Goal: Task Accomplishment & Management: Manage account settings

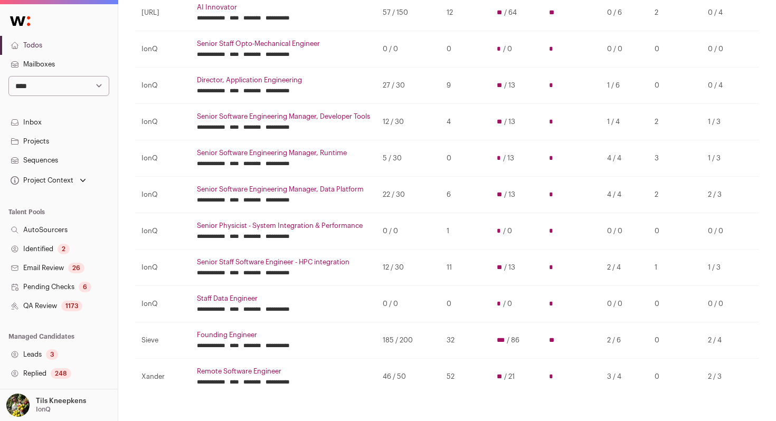
scroll to position [180, 0]
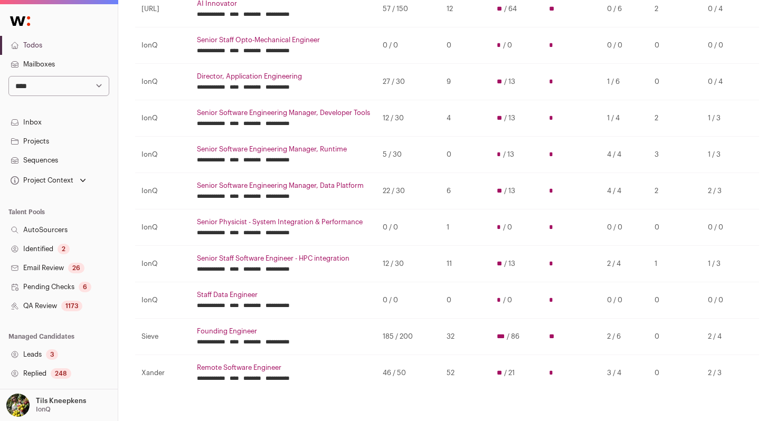
click at [80, 92] on select "**********" at bounding box center [58, 86] width 101 height 20
select select "*****"
click at [8, 76] on select "**********" at bounding box center [58, 86] width 101 height 20
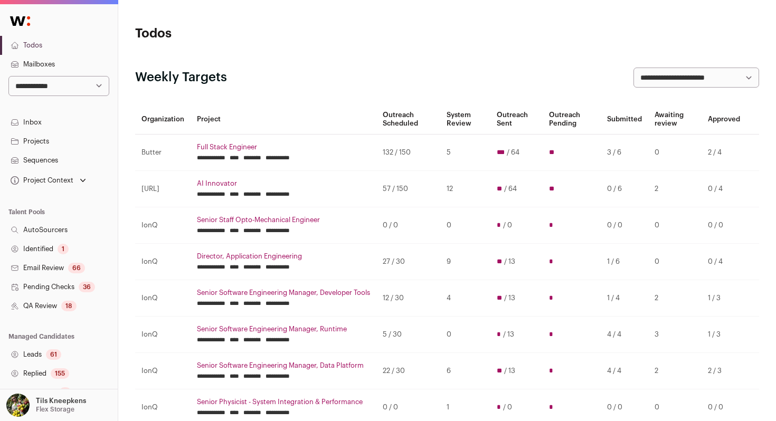
click at [92, 146] on link "Projects" at bounding box center [59, 141] width 118 height 19
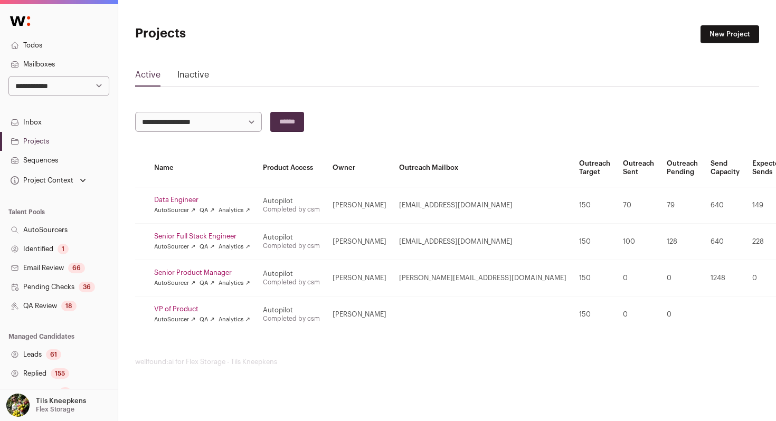
click at [54, 162] on link "Sequences" at bounding box center [59, 160] width 118 height 19
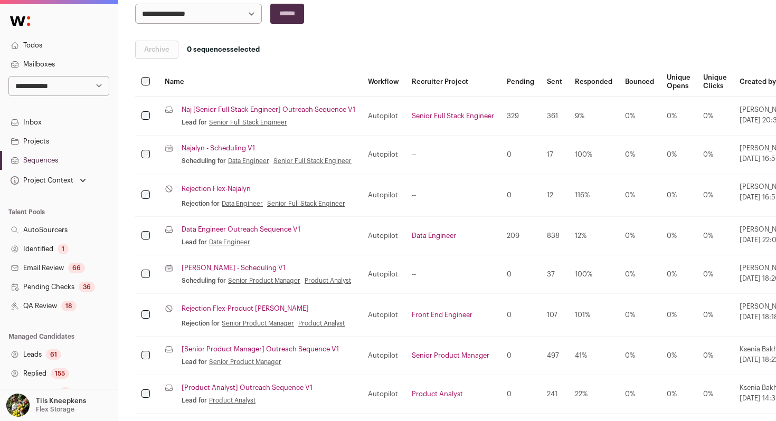
scroll to position [157, 0]
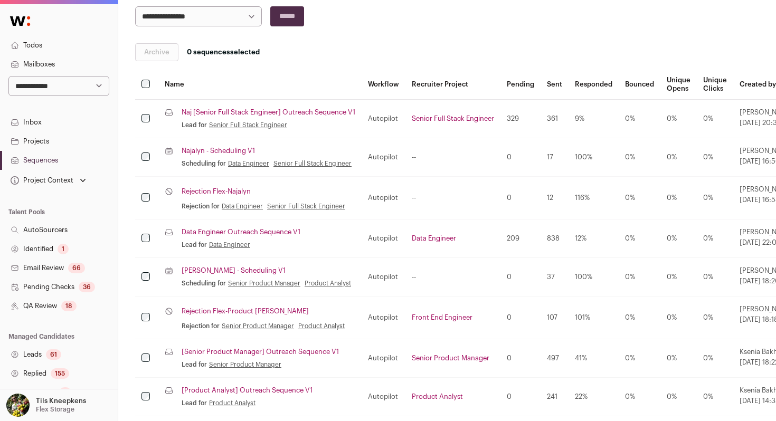
click at [220, 114] on link "Naj [Senior Full Stack Engineer] Outreach Sequence V1" at bounding box center [269, 112] width 174 height 8
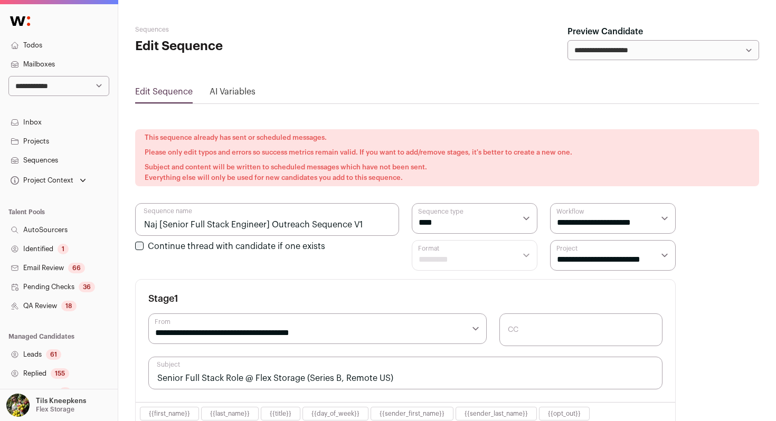
select select "****"
click at [60, 159] on link "Sequences" at bounding box center [59, 160] width 118 height 19
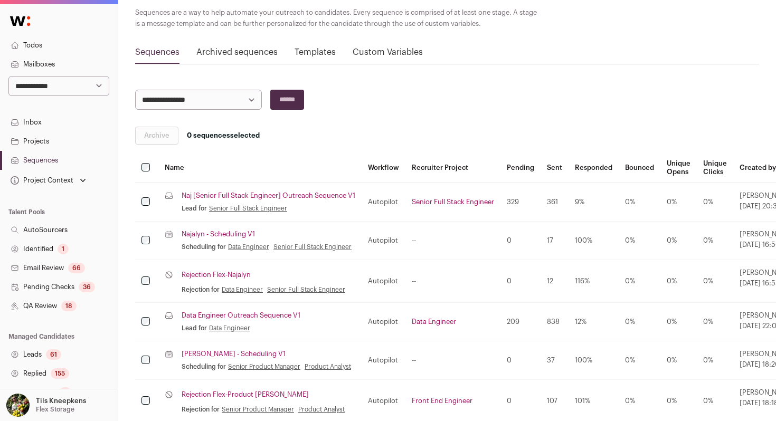
scroll to position [142, 0]
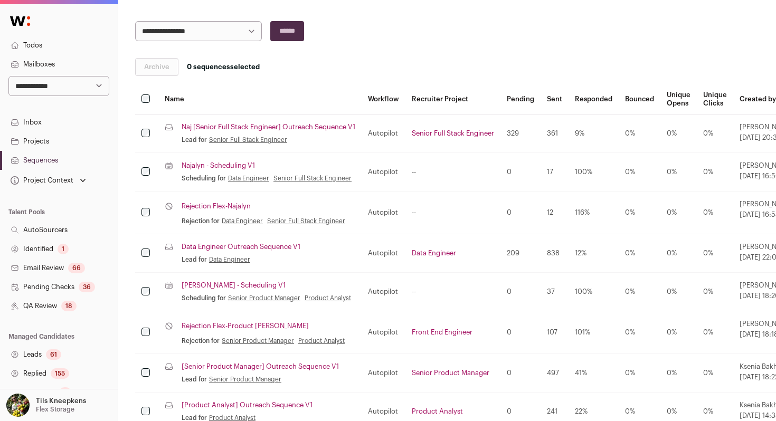
click at [187, 166] on link "Najalyn - Scheduling V1" at bounding box center [218, 166] width 73 height 8
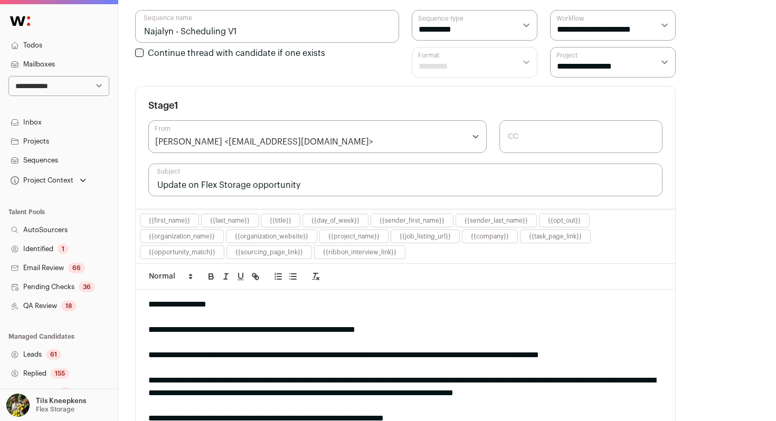
scroll to position [198, 0]
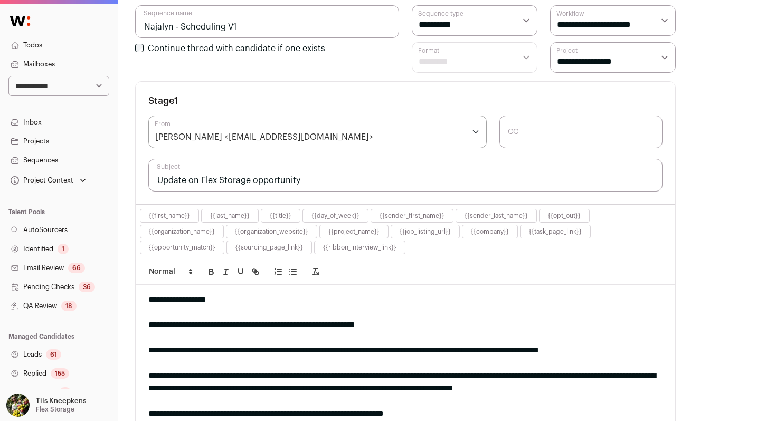
scroll to position [142, 0]
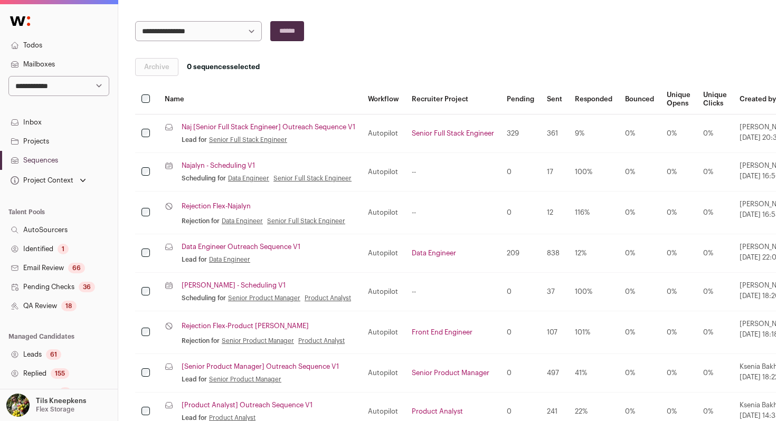
click at [190, 165] on link "Najalyn - Scheduling V1" at bounding box center [218, 166] width 73 height 8
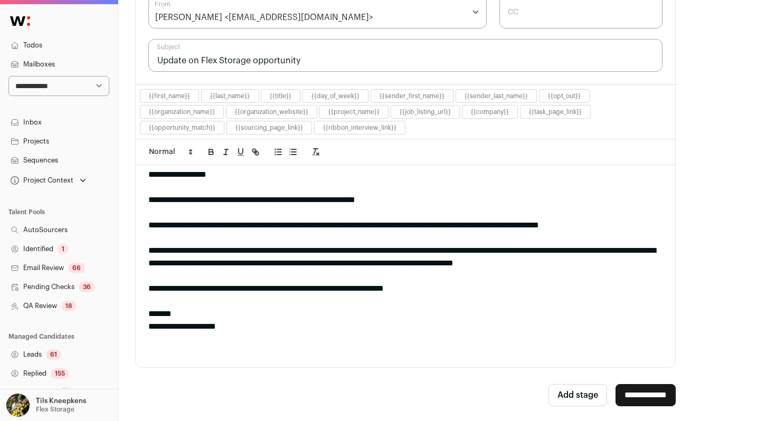
scroll to position [362, 0]
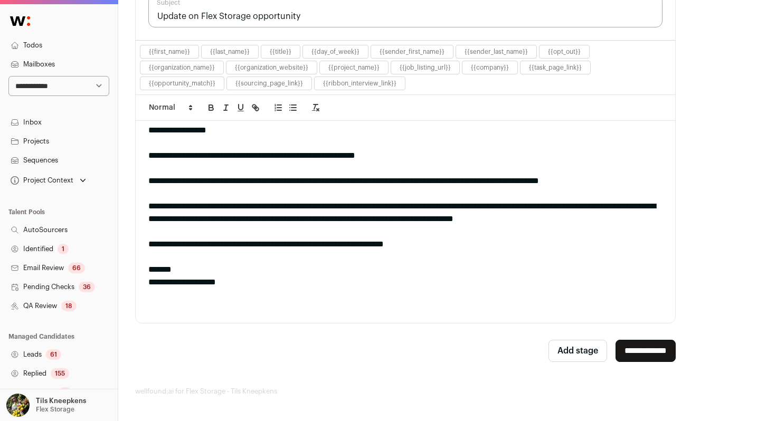
click at [60, 160] on link "Sequences" at bounding box center [59, 160] width 118 height 19
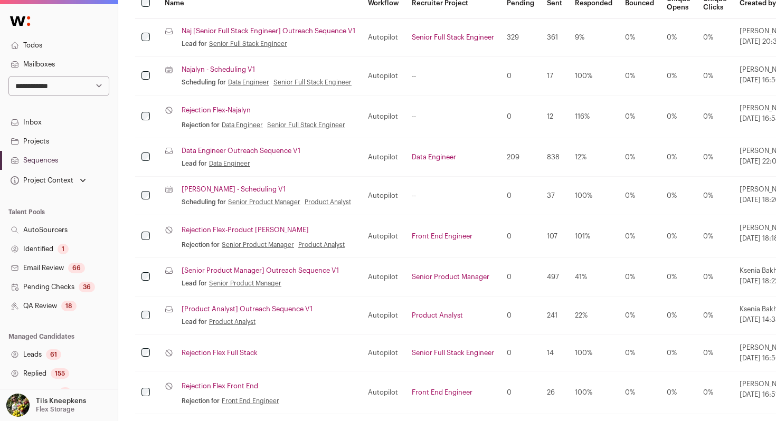
scroll to position [242, 0]
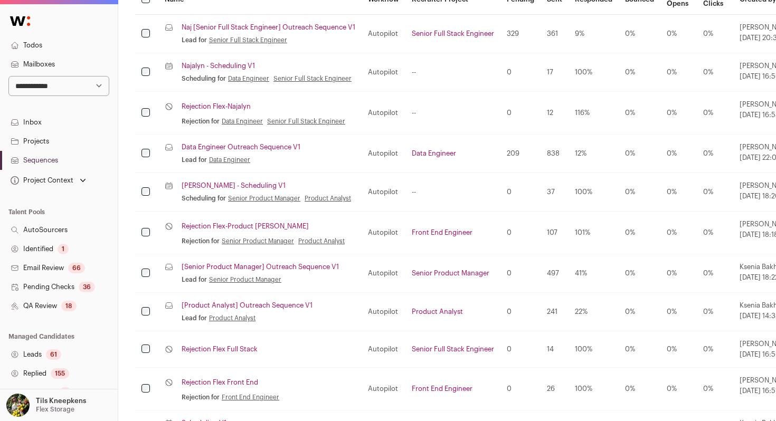
click at [227, 110] on link "Rejection Flex-Najalyn" at bounding box center [216, 106] width 69 height 8
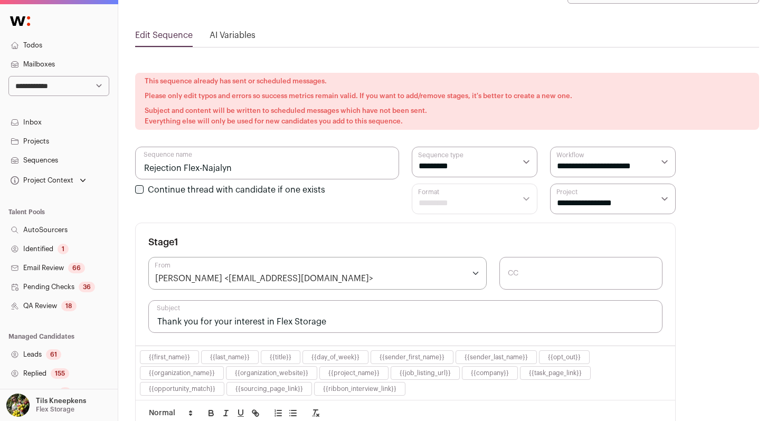
scroll to position [85, 0]
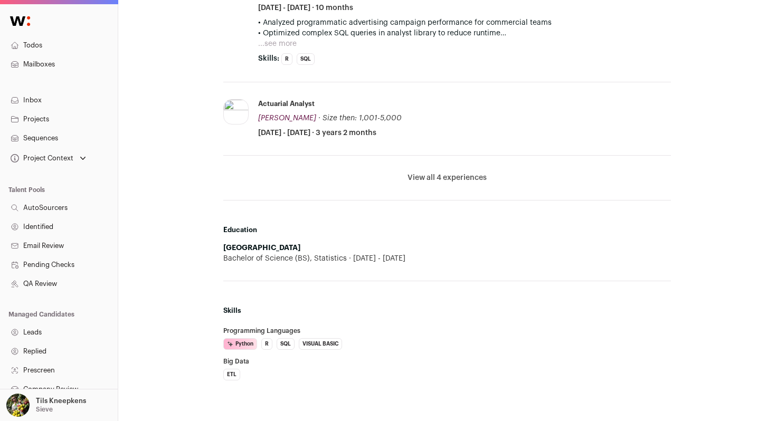
scroll to position [1044, 0]
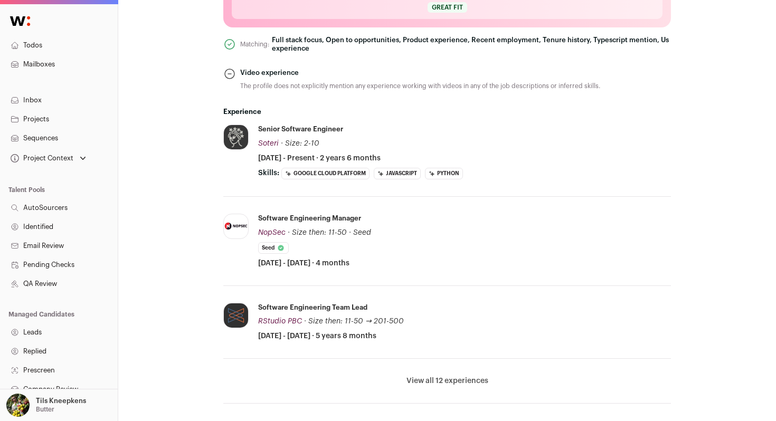
scroll to position [510, 0]
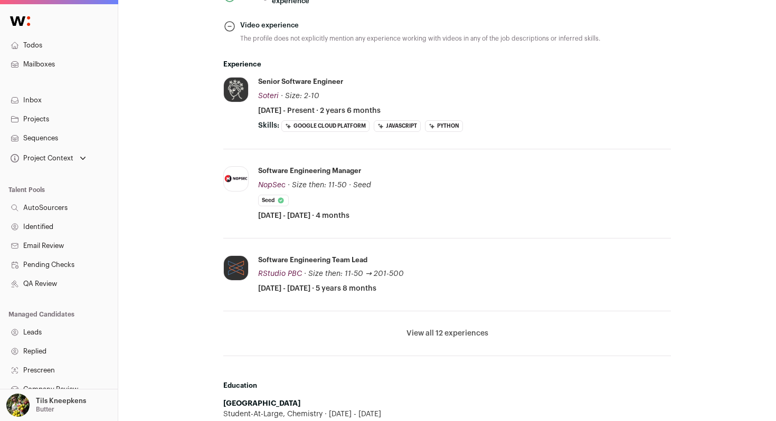
click at [467, 336] on button "View all 12 experiences" at bounding box center [448, 333] width 82 height 11
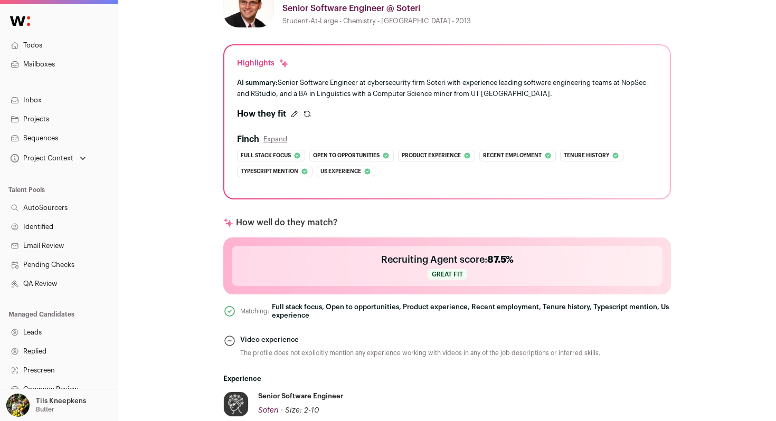
scroll to position [71, 0]
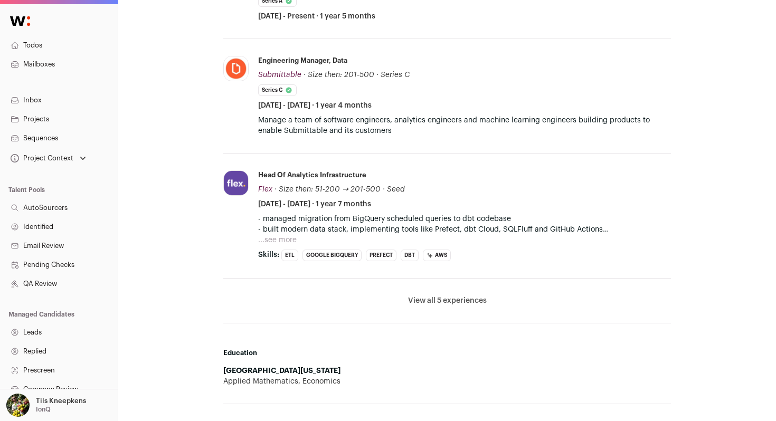
scroll to position [499, 0]
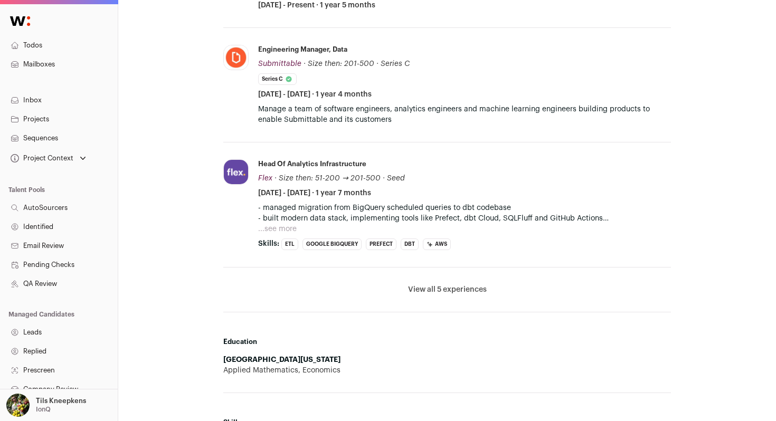
click at [426, 293] on button "View all 5 experiences" at bounding box center [447, 290] width 79 height 11
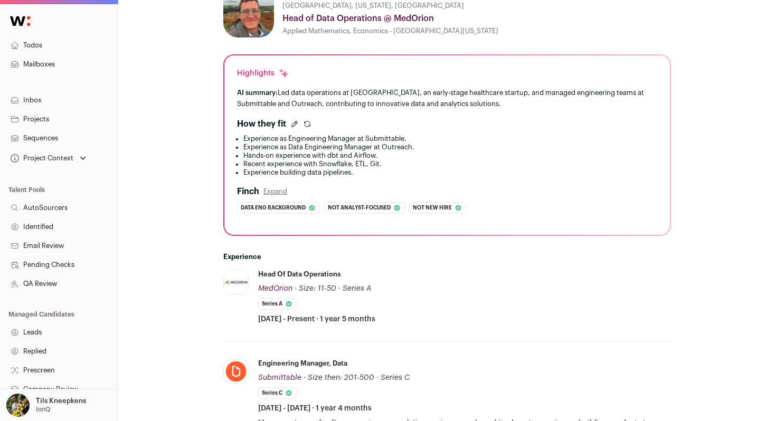
scroll to position [0, 0]
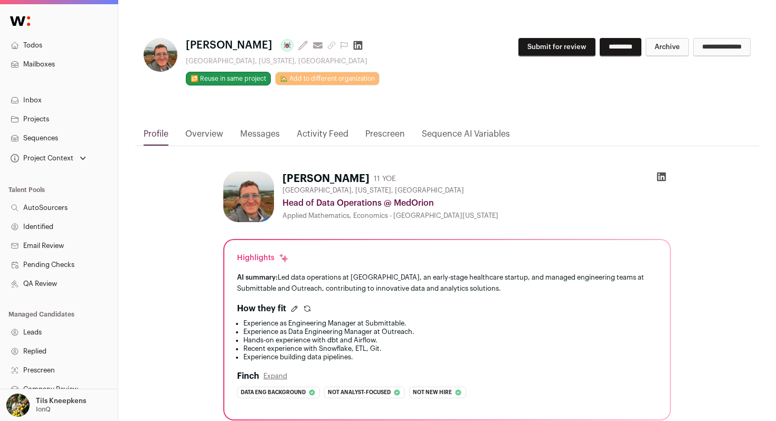
click at [525, 56] on button "Submit for review" at bounding box center [557, 47] width 77 height 18
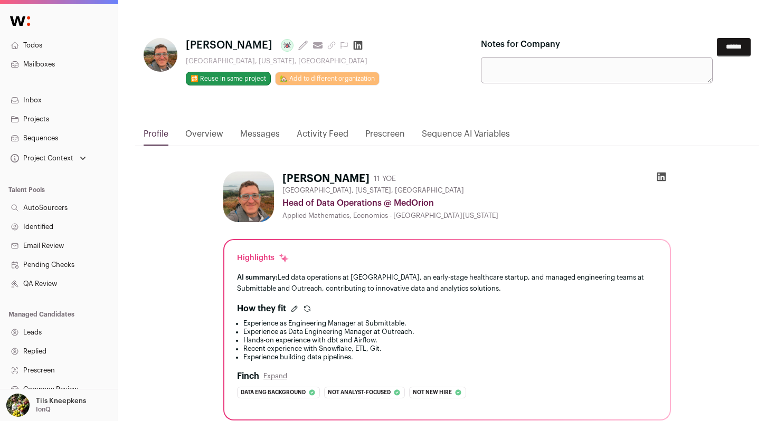
click at [728, 50] on input "******" at bounding box center [734, 47] width 34 height 18
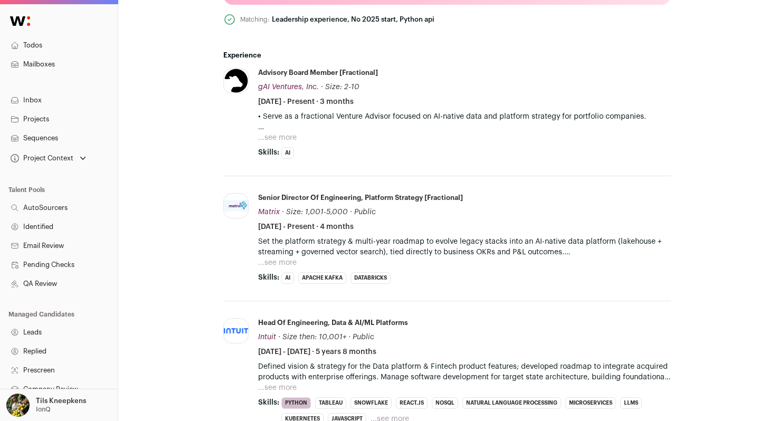
scroll to position [520, 0]
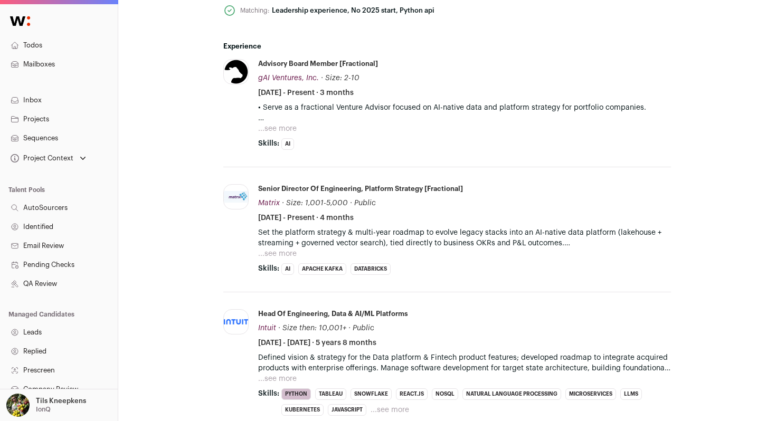
click at [286, 129] on button "...see more" at bounding box center [277, 129] width 39 height 11
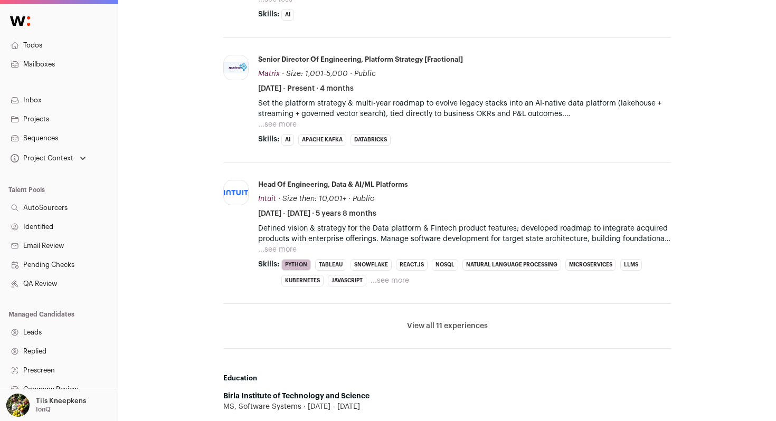
scroll to position [833, 0]
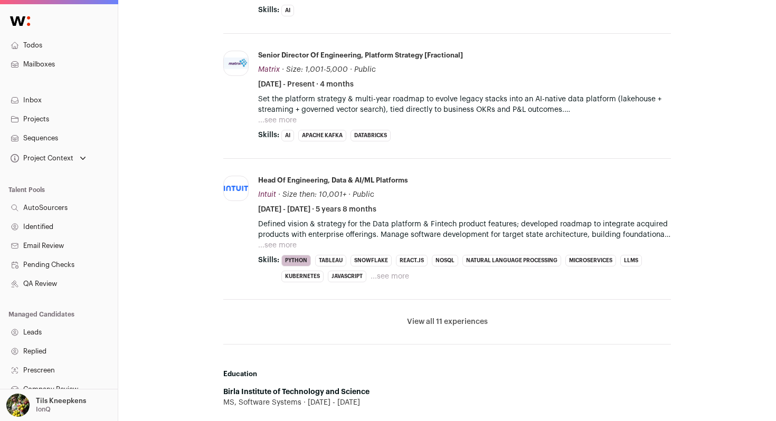
click at [280, 123] on button "...see more" at bounding box center [277, 120] width 39 height 11
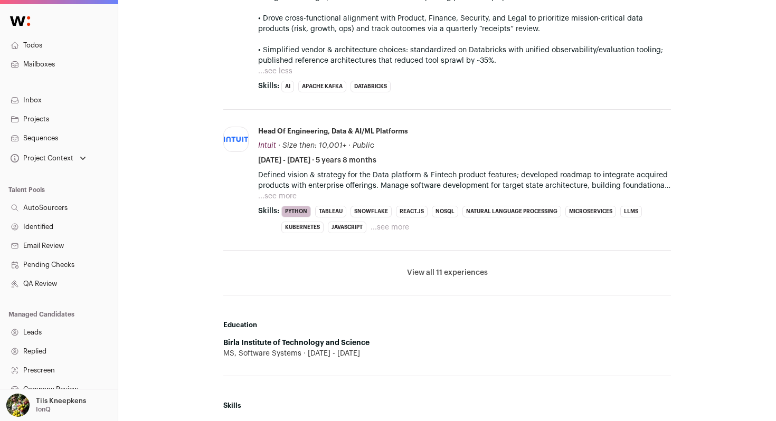
scroll to position [1129, 0]
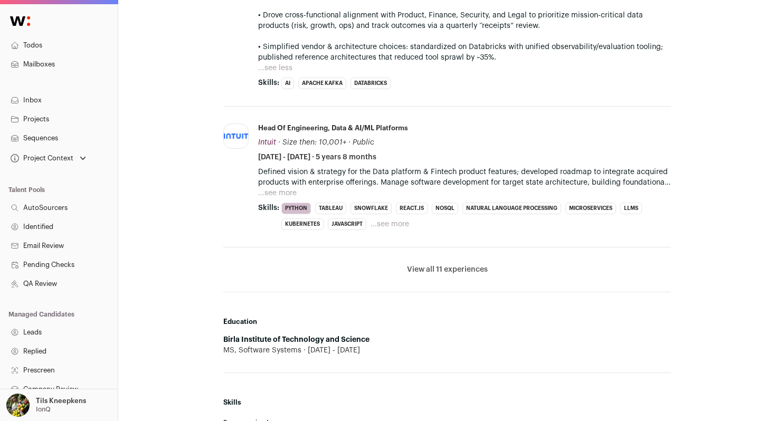
click at [448, 269] on button "View all 11 experiences" at bounding box center [447, 270] width 81 height 11
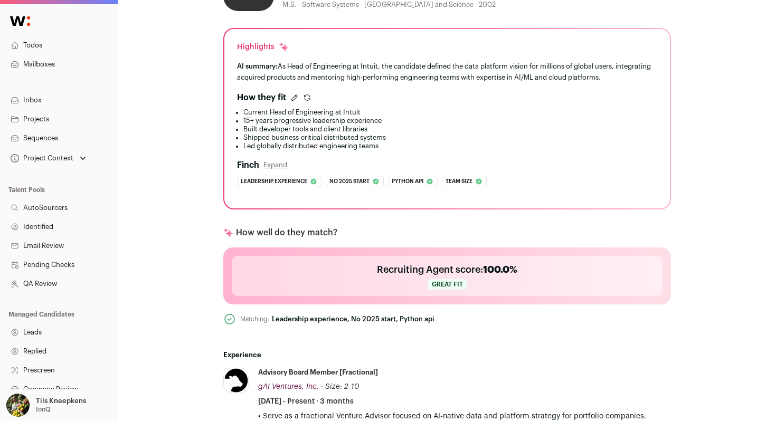
scroll to position [0, 0]
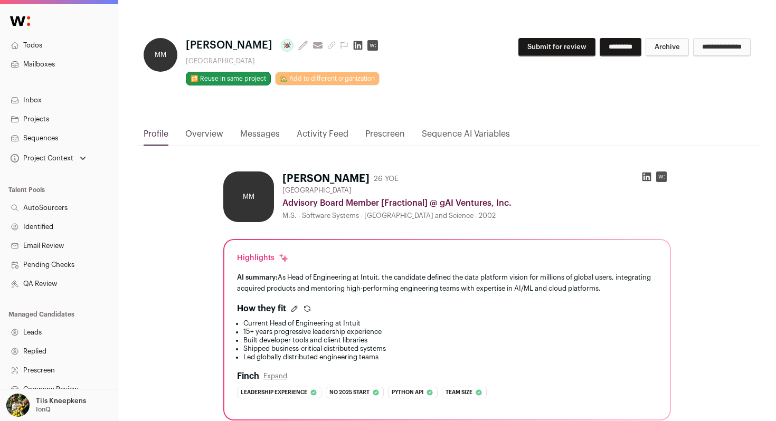
click at [644, 174] on icon at bounding box center [647, 177] width 11 height 11
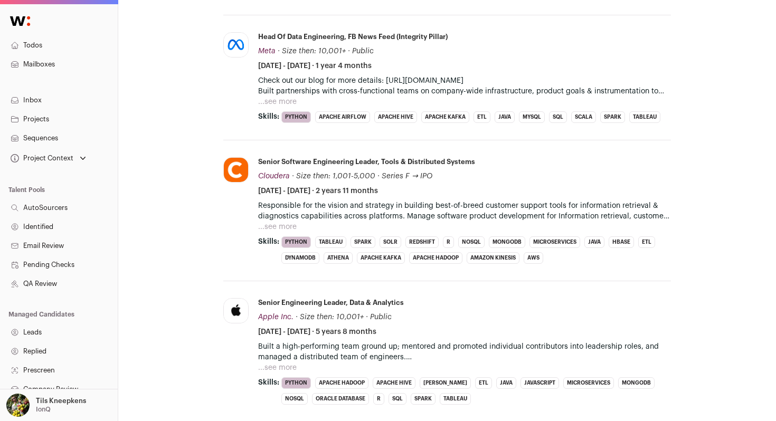
scroll to position [1386, 0]
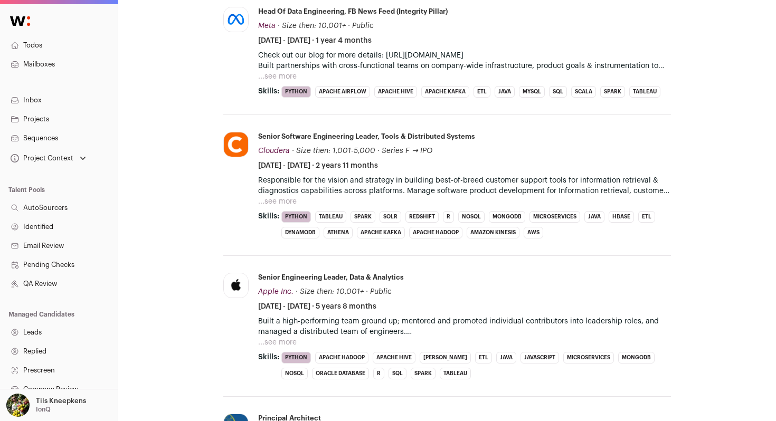
click at [287, 344] on button "...see more" at bounding box center [277, 342] width 39 height 11
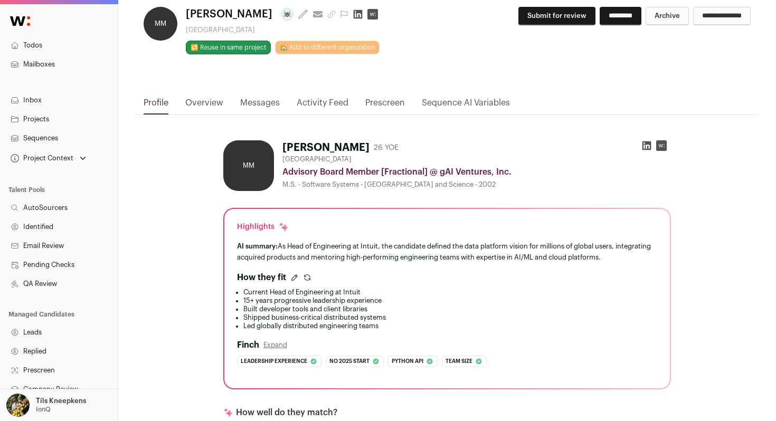
scroll to position [0, 0]
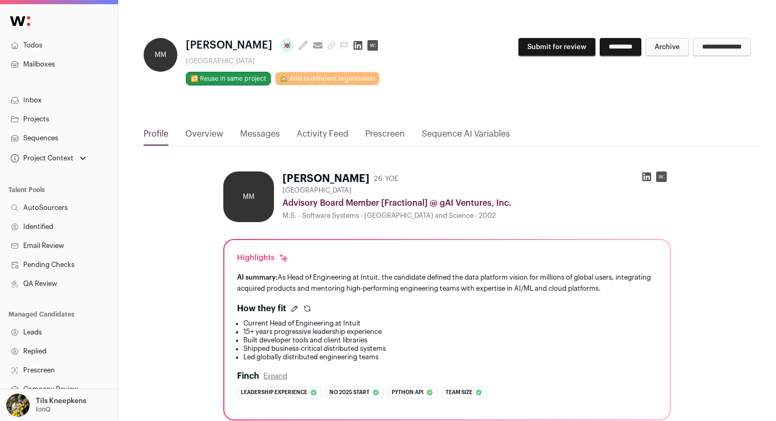
click at [544, 51] on button "Submit for review" at bounding box center [557, 47] width 77 height 18
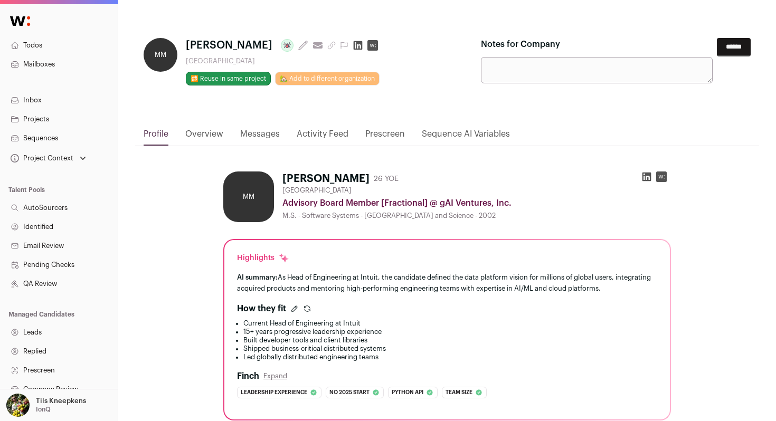
click at [739, 47] on input "******" at bounding box center [734, 47] width 34 height 18
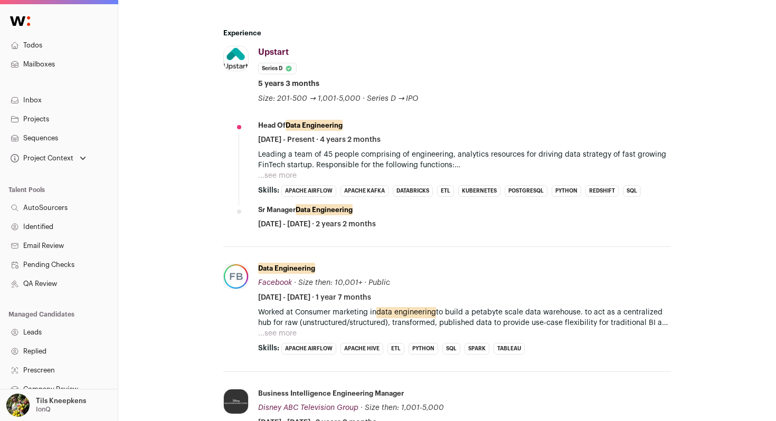
scroll to position [492, 0]
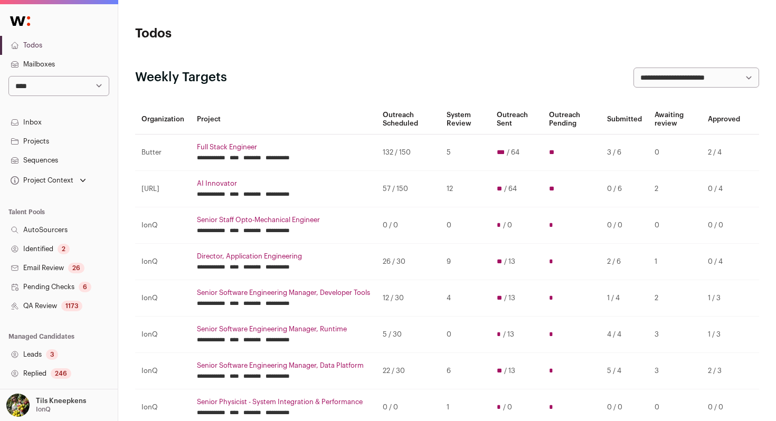
click at [51, 68] on link "Mailboxes" at bounding box center [59, 64] width 118 height 19
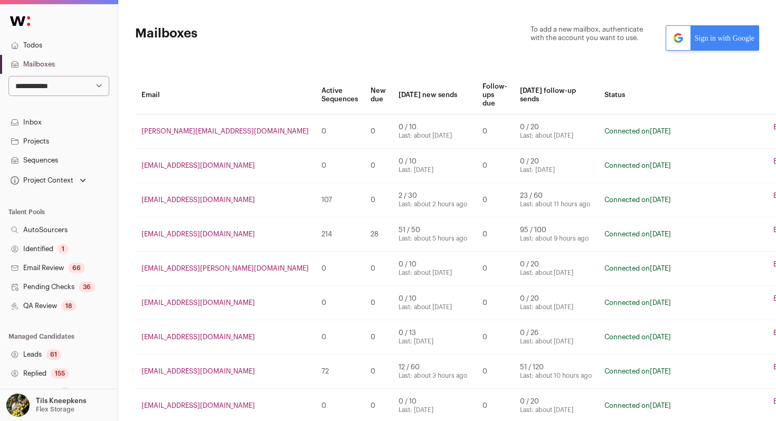
click at [720, 41] on link "Sign in with Google" at bounding box center [712, 37] width 93 height 25
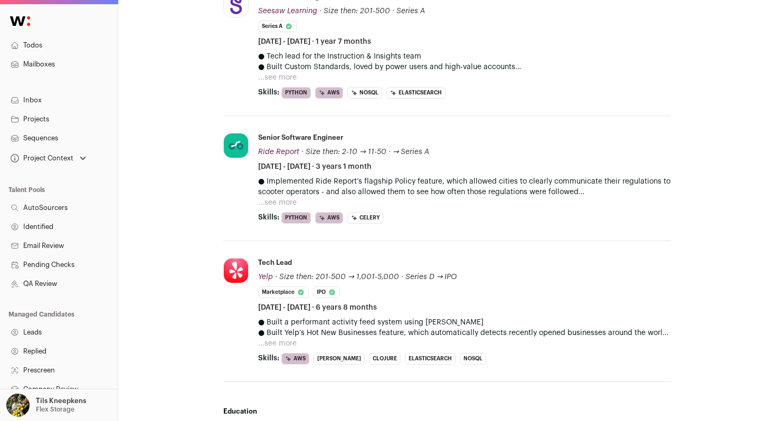
scroll to position [608, 0]
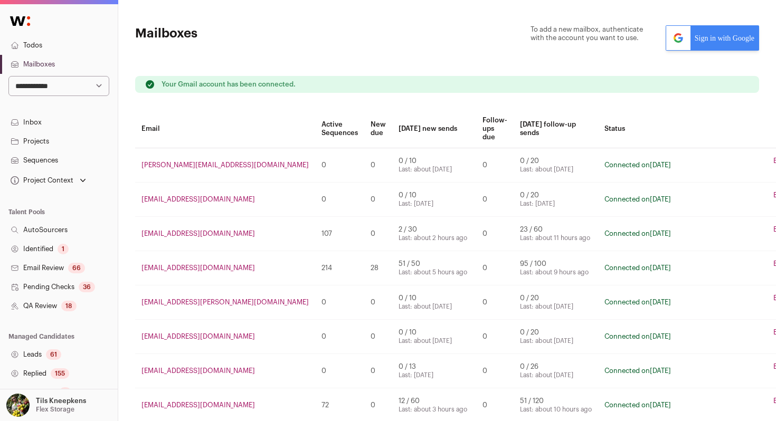
click at [62, 158] on link "Sequences" at bounding box center [59, 160] width 118 height 19
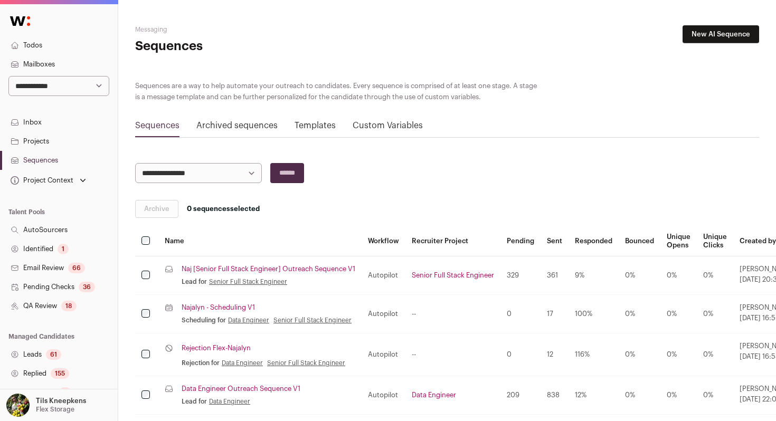
click at [63, 64] on link "Mailboxes" at bounding box center [59, 64] width 118 height 19
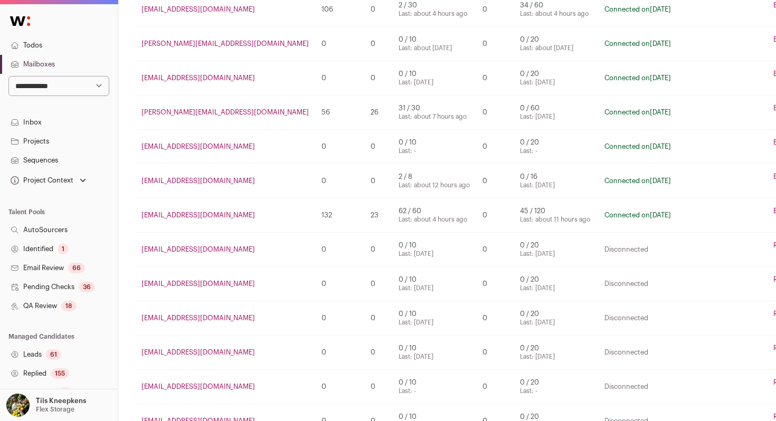
scroll to position [480, 0]
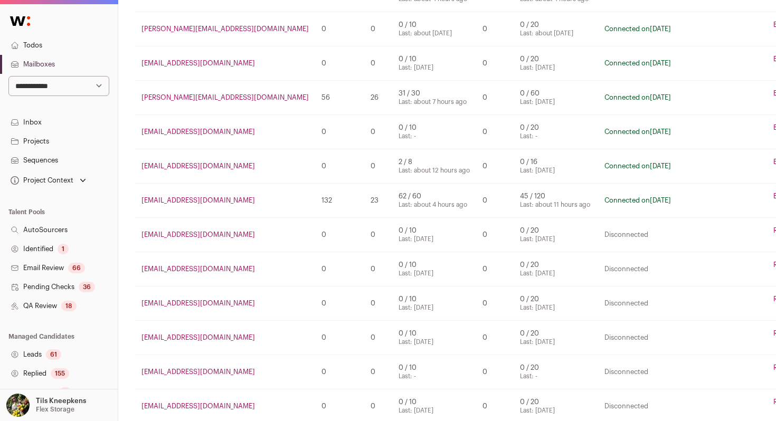
click at [774, 130] on link "Edit" at bounding box center [780, 128] width 12 height 8
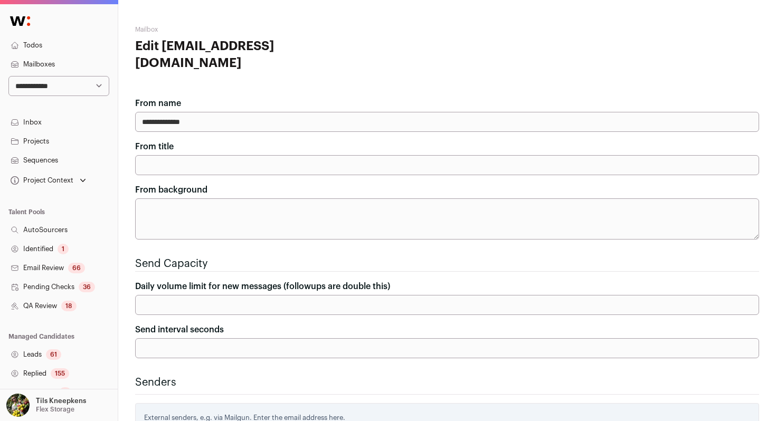
click at [44, 161] on link "Sequences" at bounding box center [59, 160] width 118 height 19
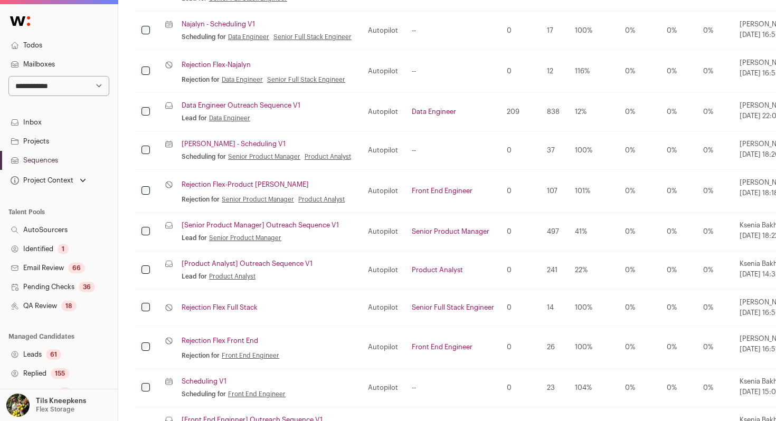
scroll to position [302, 0]
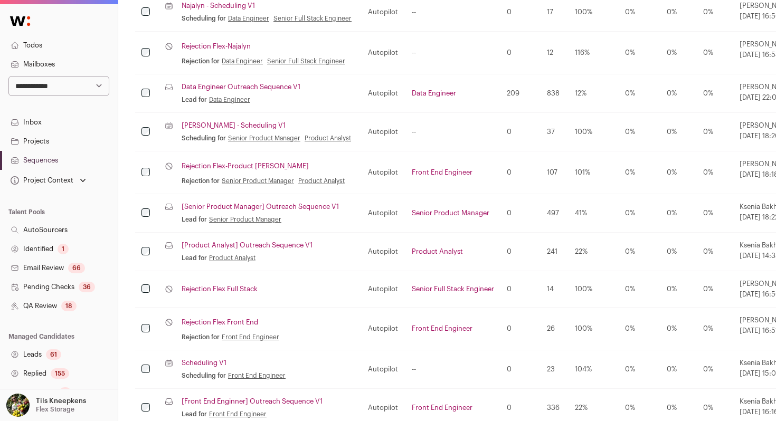
click at [57, 137] on link "Projects" at bounding box center [59, 141] width 118 height 19
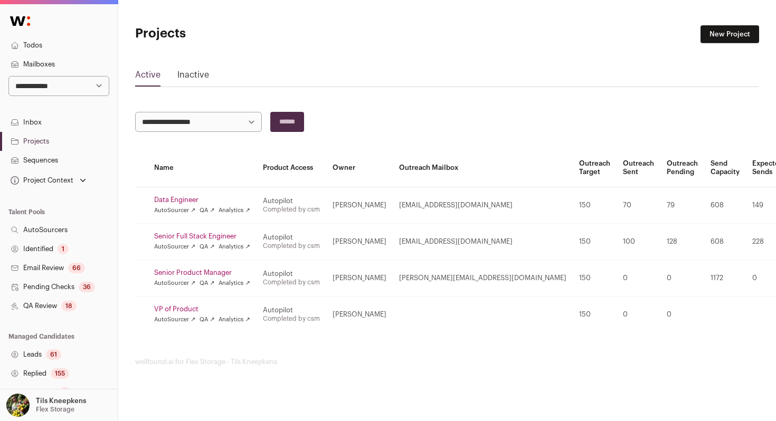
click at [173, 236] on link "Senior Full Stack Engineer" at bounding box center [202, 236] width 96 height 8
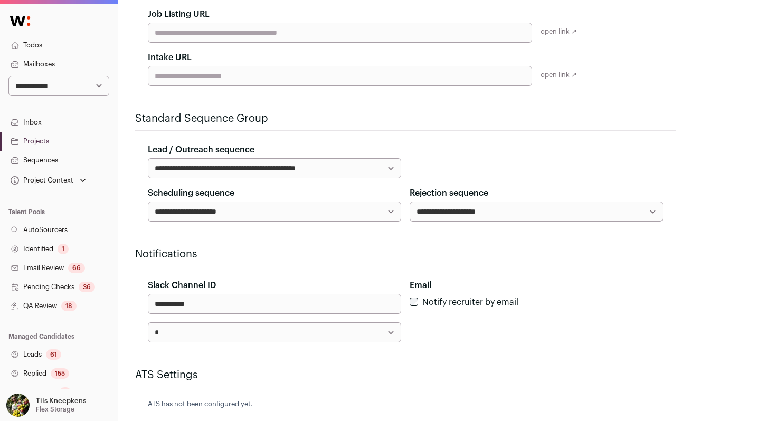
scroll to position [287, 0]
click at [173, 236] on form "**********" at bounding box center [405, 139] width 541 height 623
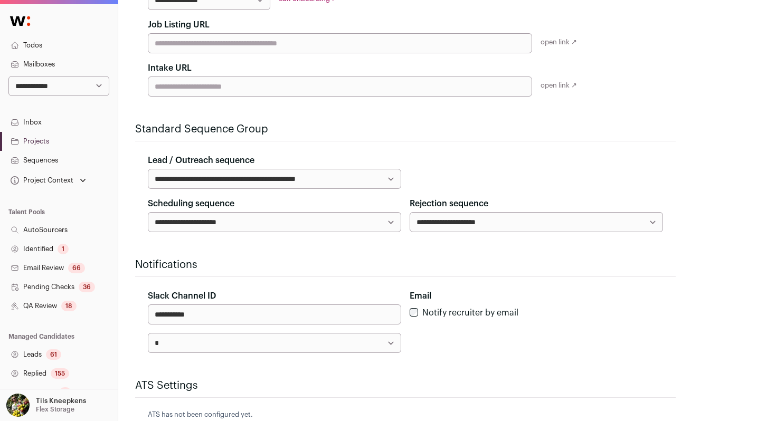
scroll to position [377, 0]
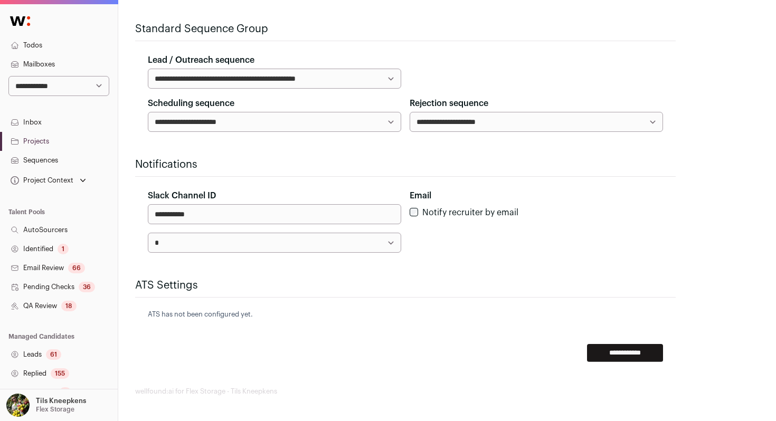
click at [390, 157] on h2 "Notifications" at bounding box center [405, 164] width 541 height 15
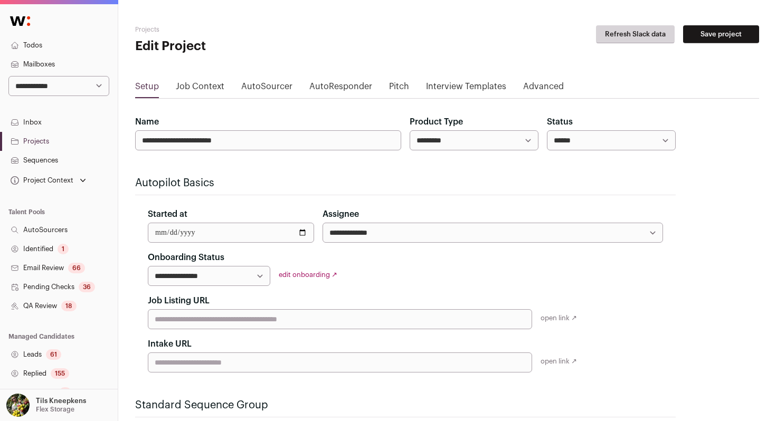
click at [393, 170] on form "**********" at bounding box center [405, 427] width 541 height 623
